Goal: Use online tool/utility: Utilize a website feature to perform a specific function

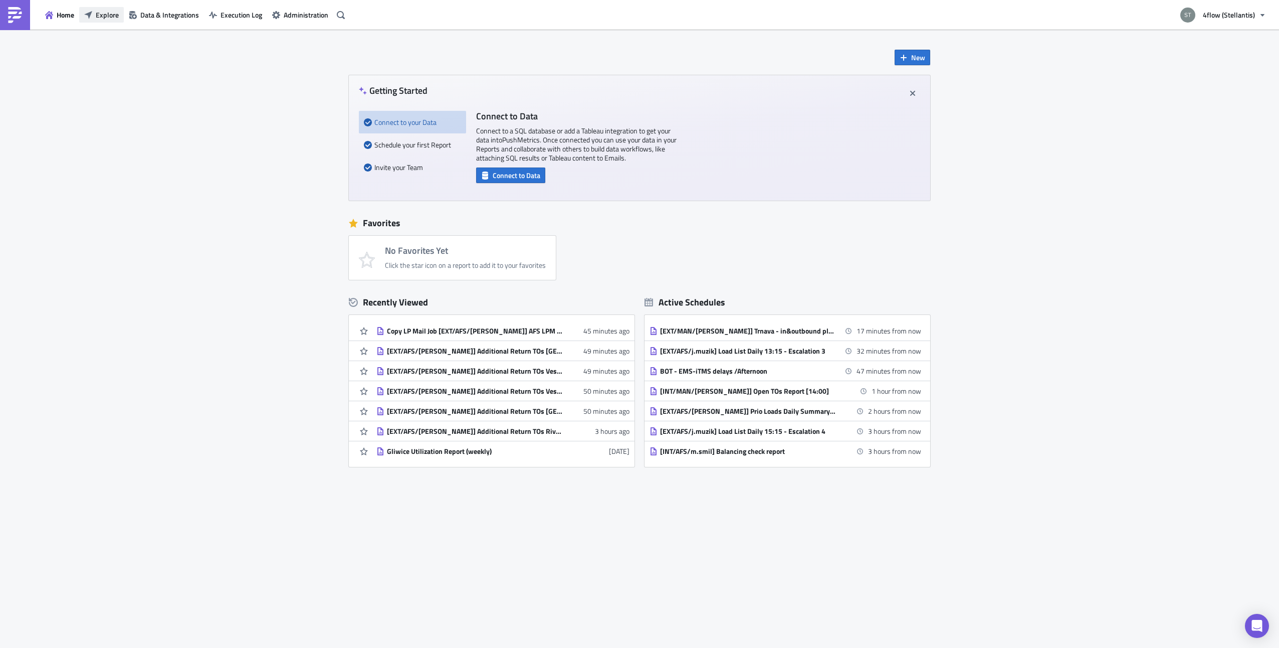
click at [97, 20] on span "Explore" at bounding box center [107, 15] width 23 height 11
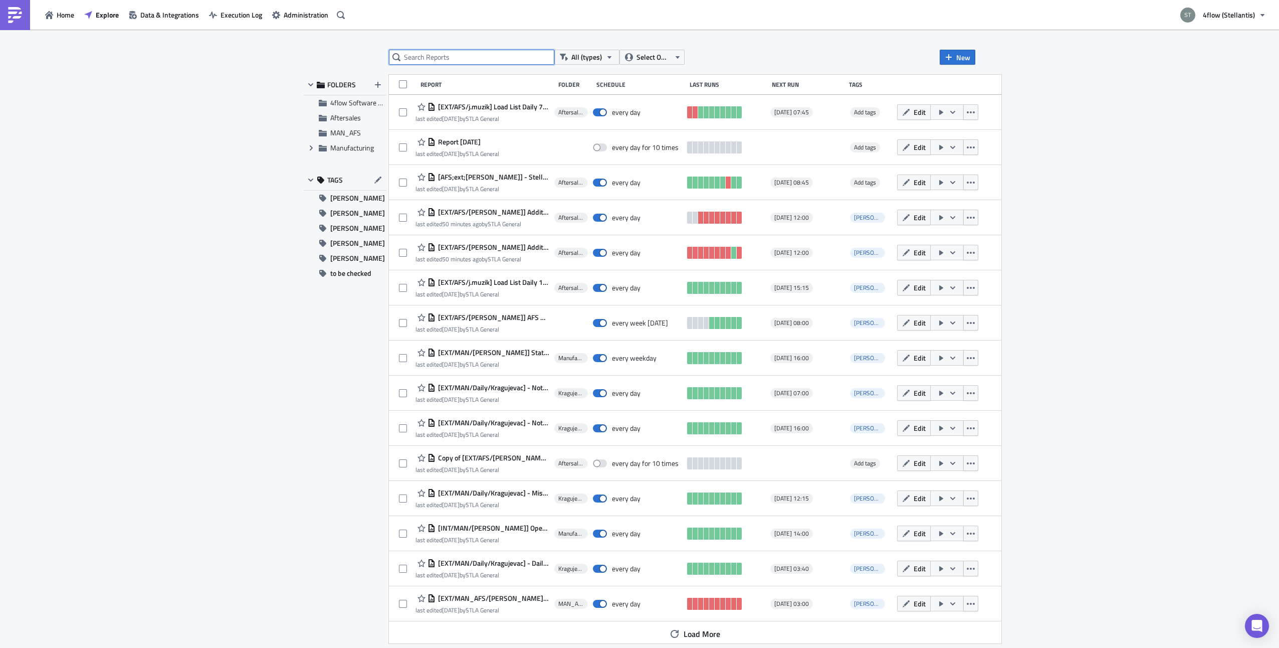
click at [525, 63] on input "text" at bounding box center [471, 57] width 165 height 15
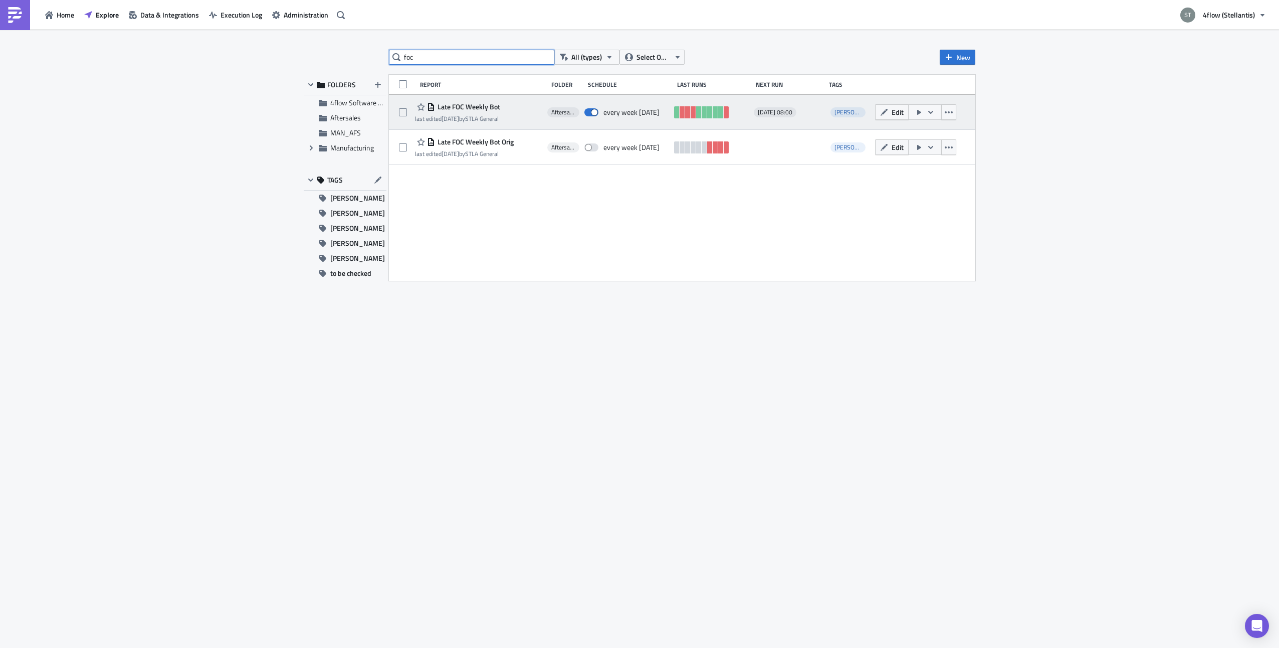
type input "foc"
click at [480, 104] on span "Late FOC Weekly Bot" at bounding box center [467, 106] width 65 height 9
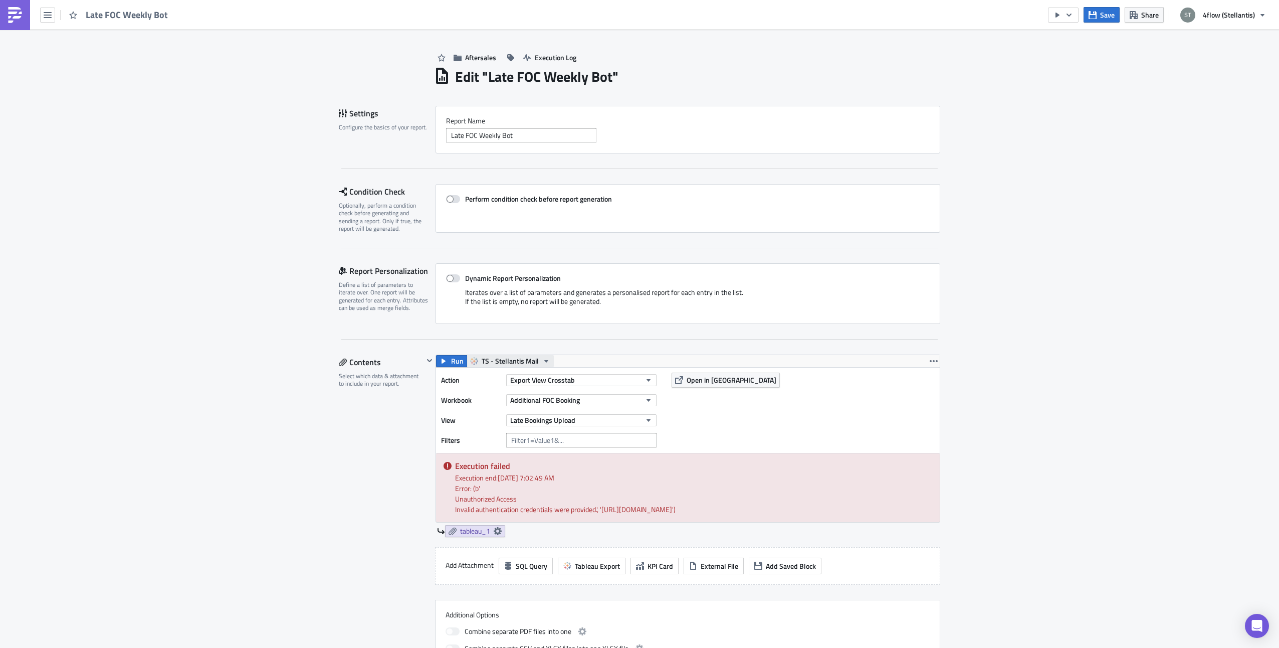
click at [532, 357] on span "TS - Stellantis Mail" at bounding box center [510, 361] width 57 height 12
click at [1070, 15] on icon "button" at bounding box center [1069, 14] width 5 height 3
click at [1070, 57] on div "Run Report" at bounding box center [1095, 55] width 78 height 10
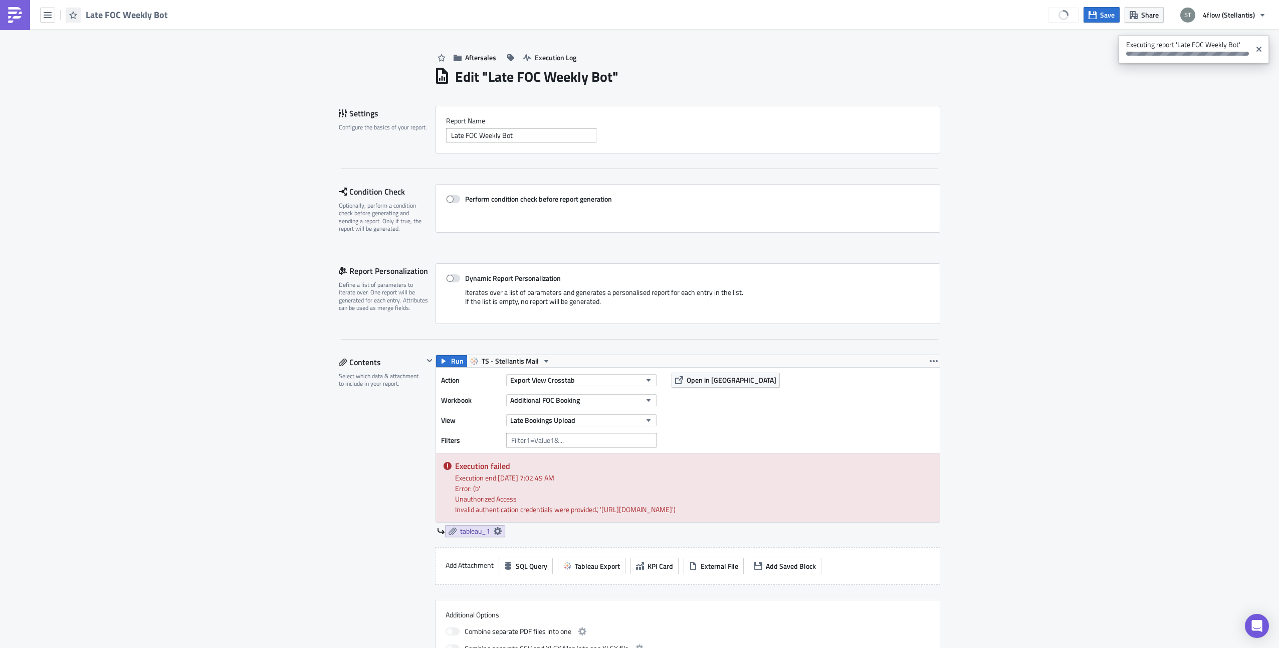
click at [69, 11] on button "button" at bounding box center [73, 15] width 15 height 15
click at [48, 16] on icon "button" at bounding box center [48, 15] width 8 height 8
click at [66, 13] on button "button" at bounding box center [73, 15] width 15 height 15
click at [49, 15] on icon "button" at bounding box center [48, 15] width 8 height 6
click at [75, 73] on div "Explore" at bounding box center [91, 70] width 67 height 10
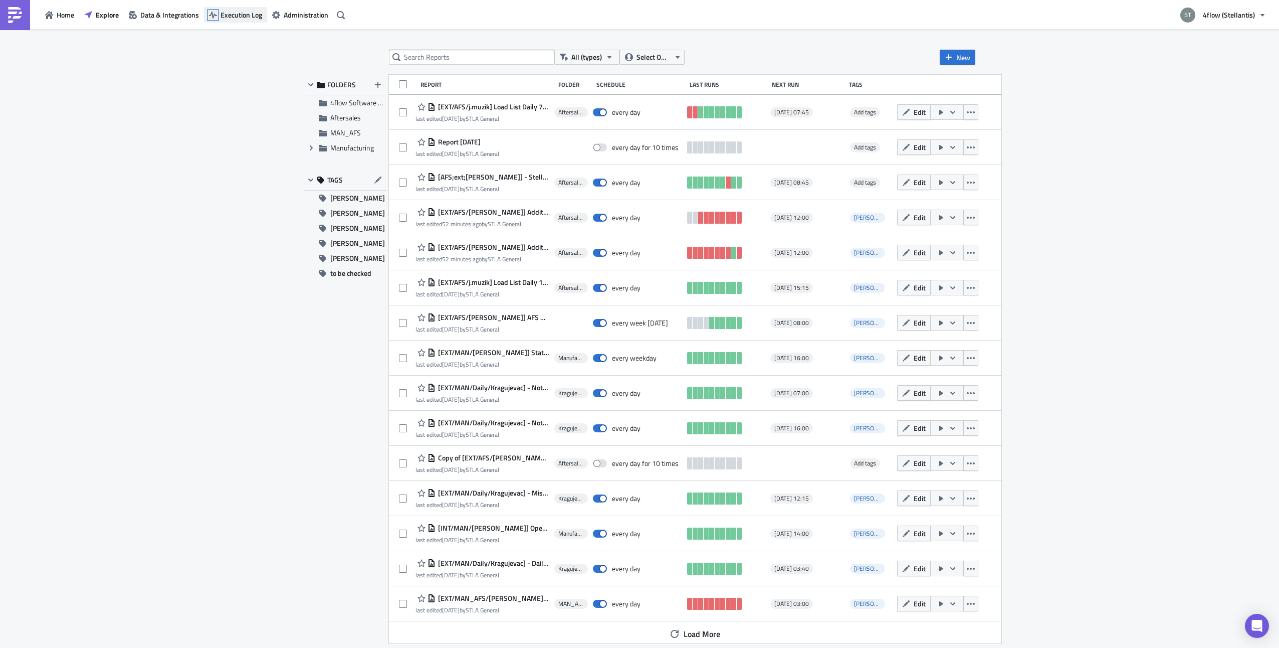
click at [216, 13] on icon "button" at bounding box center [213, 15] width 8 height 8
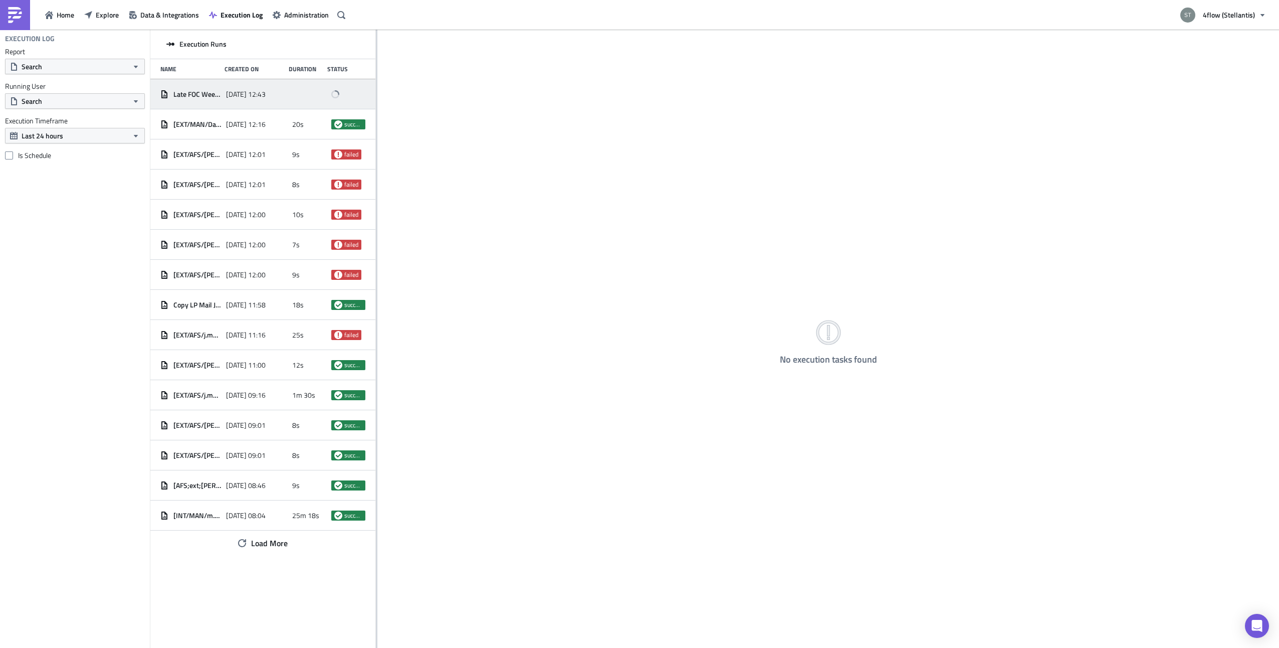
click at [237, 90] on span "[DATE] 12:43" at bounding box center [246, 94] width 40 height 9
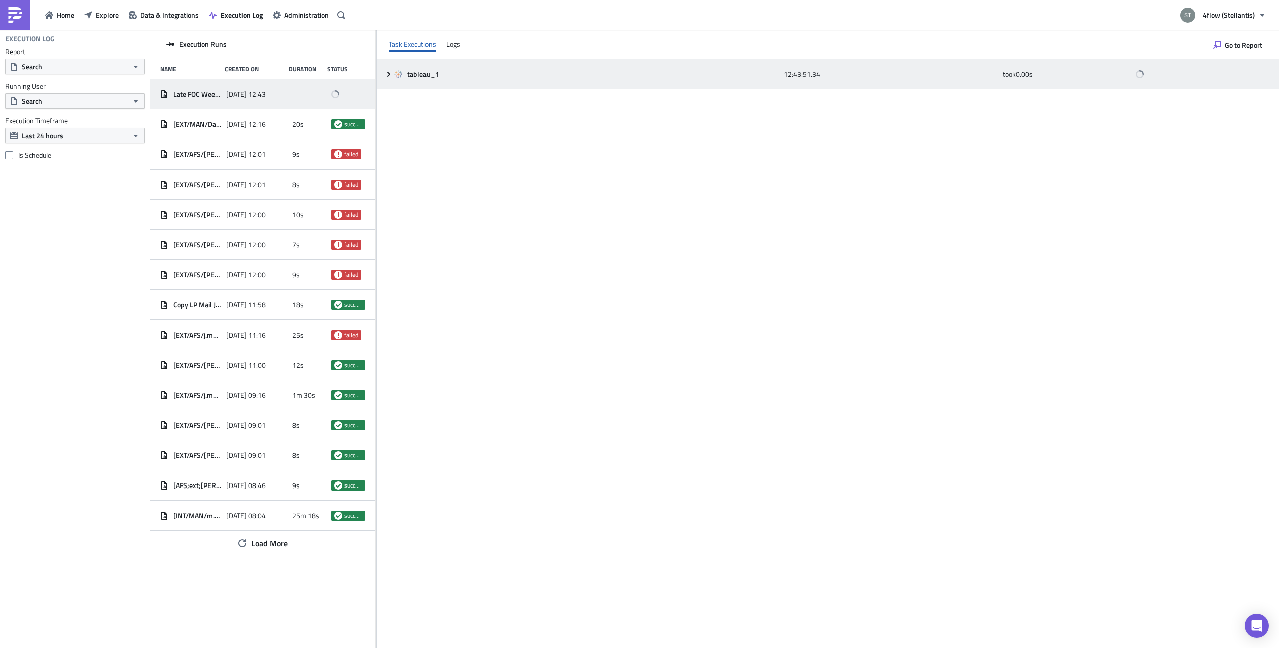
click at [391, 71] on icon at bounding box center [389, 74] width 8 height 8
